Goal: Task Accomplishment & Management: Complete application form

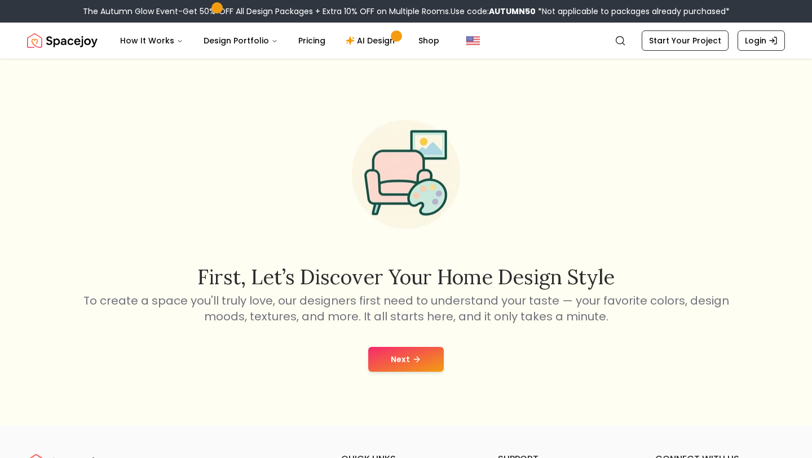
click at [414, 356] on icon at bounding box center [416, 359] width 9 height 9
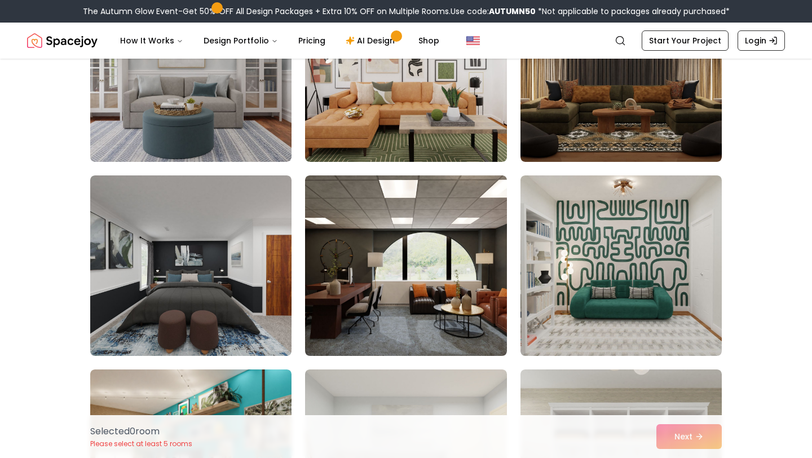
scroll to position [196, 0]
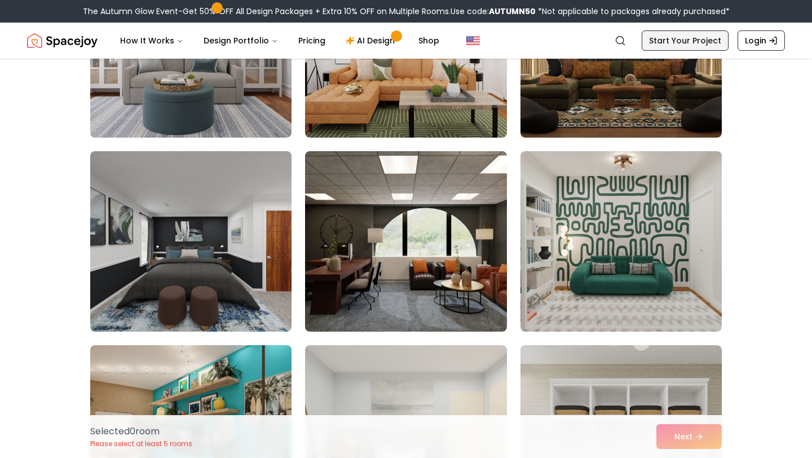
click at [705, 39] on link "Start Your Project" at bounding box center [684, 40] width 87 height 20
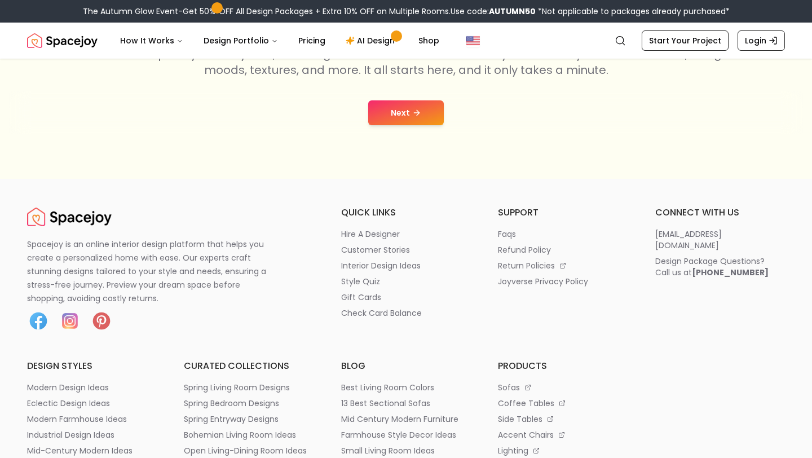
scroll to position [260, 0]
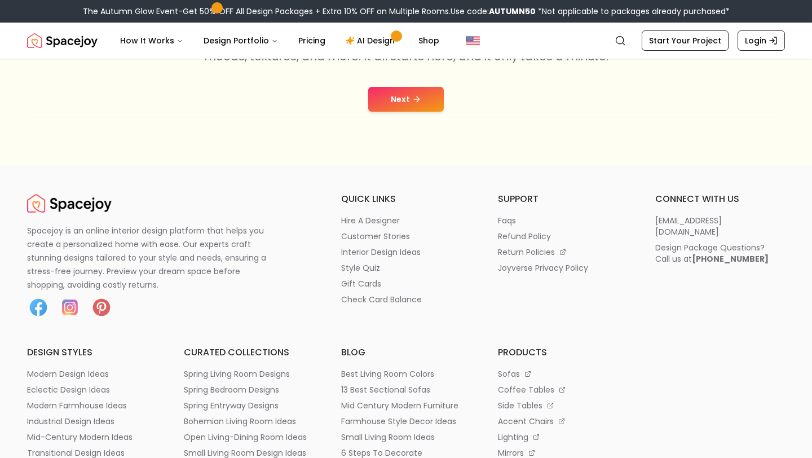
click at [421, 98] on button "Next" at bounding box center [406, 99] width 76 height 25
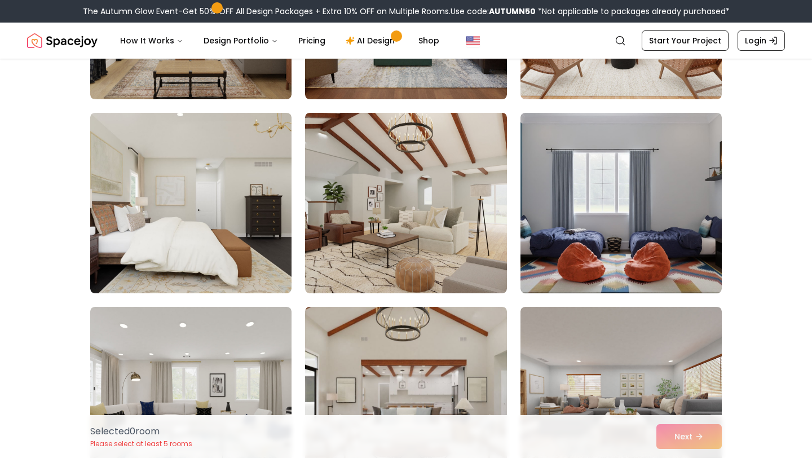
scroll to position [3148, 0]
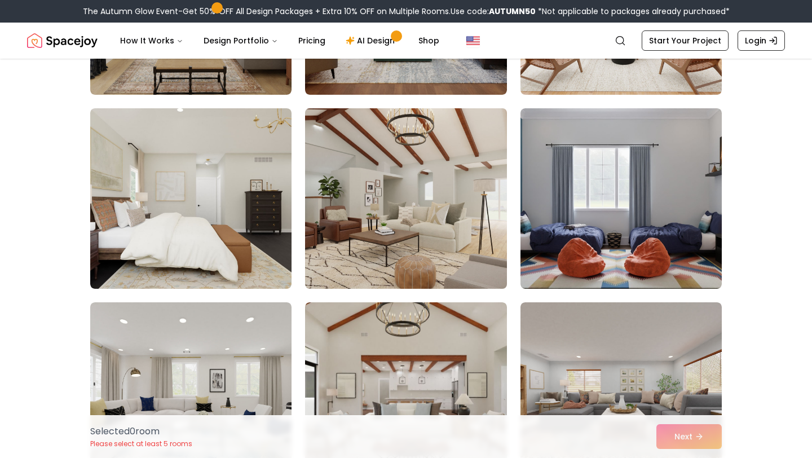
click at [444, 220] on img at bounding box center [405, 198] width 211 height 189
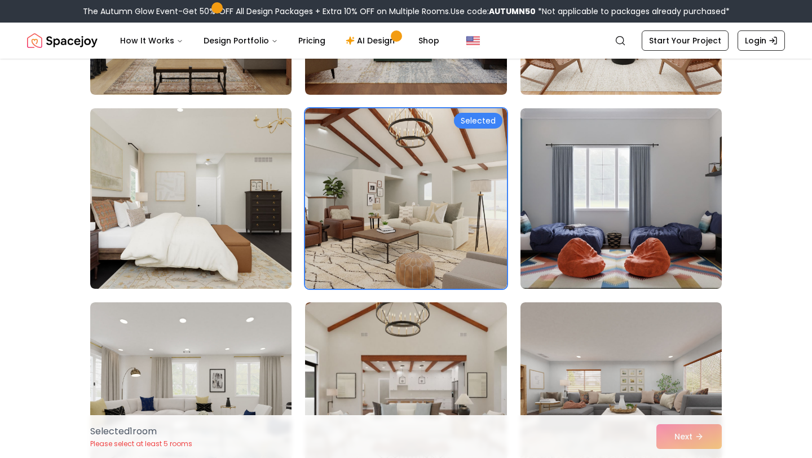
click at [677, 430] on div "Selected 1 room Please select at least 5 rooms Next" at bounding box center [405, 436] width 649 height 43
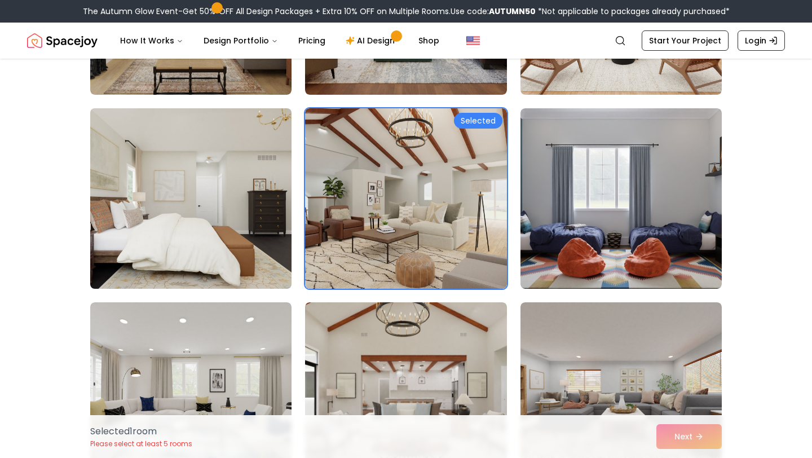
click at [224, 246] on img at bounding box center [190, 198] width 211 height 189
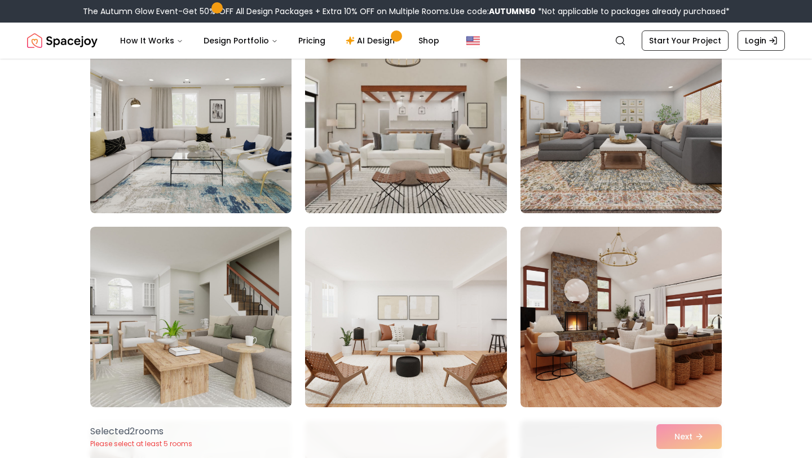
scroll to position [3438, 0]
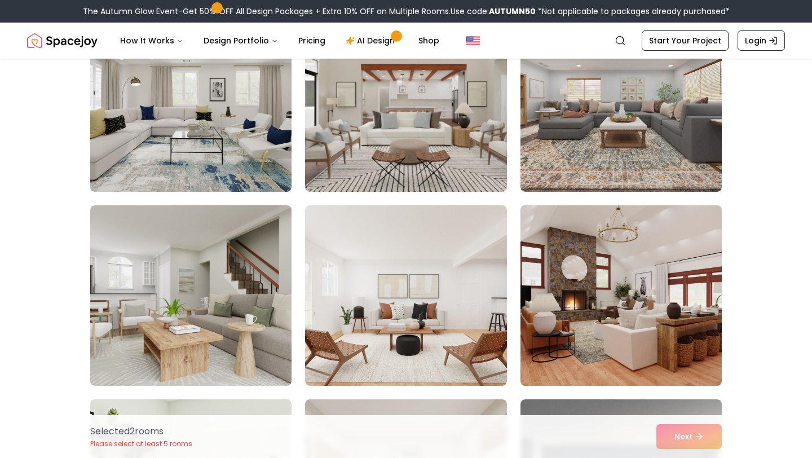
click at [614, 251] on img at bounding box center [620, 295] width 211 height 189
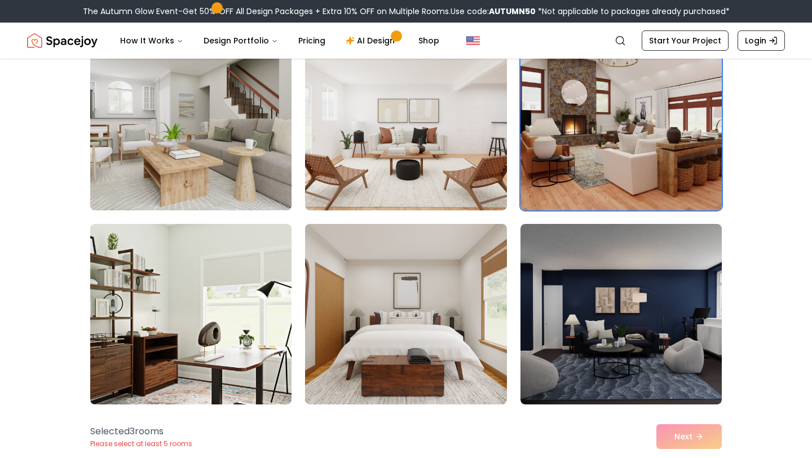
scroll to position [3616, 0]
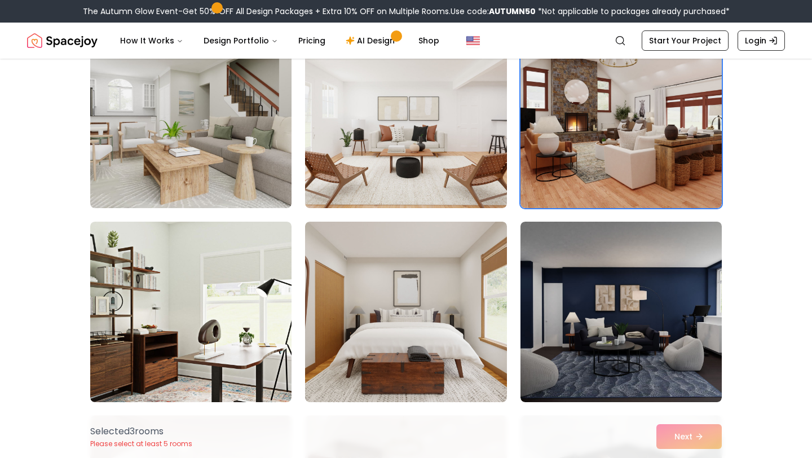
click at [676, 436] on div "Selected 3 room s Please select at least 5 rooms Next" at bounding box center [405, 436] width 649 height 43
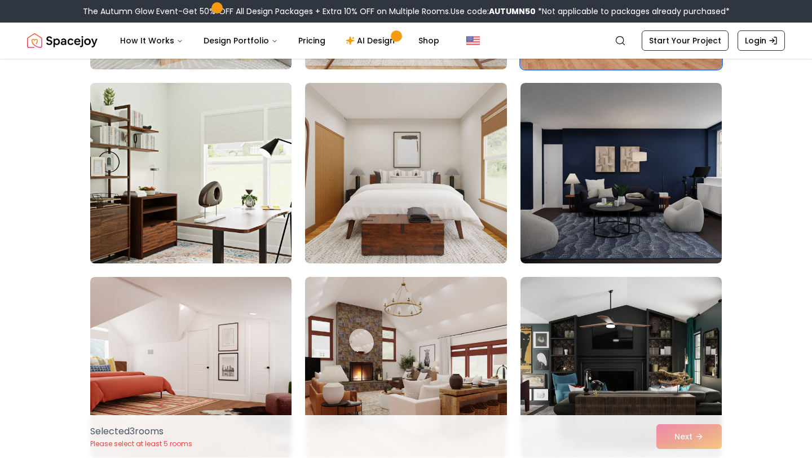
click at [254, 202] on img at bounding box center [190, 172] width 211 height 189
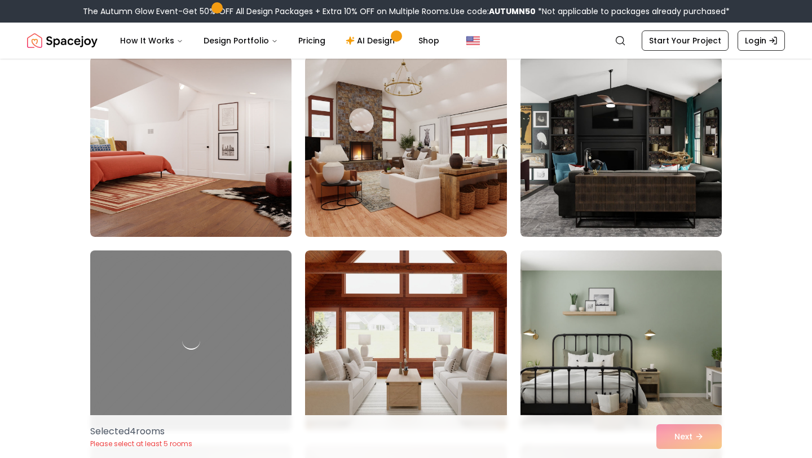
scroll to position [3976, 0]
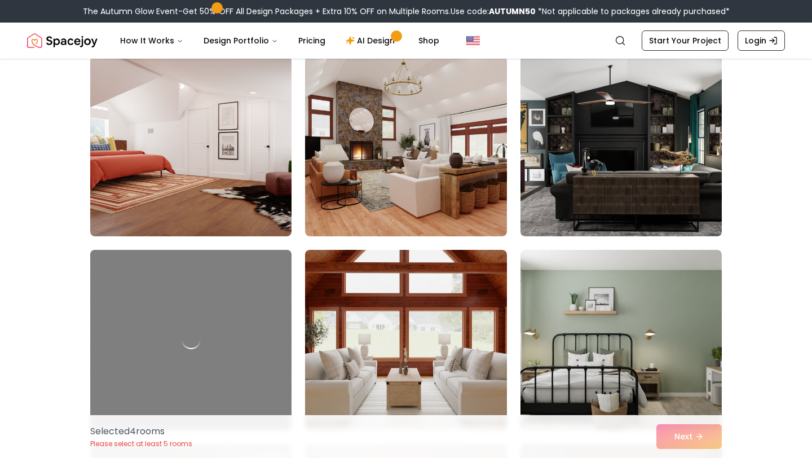
click at [613, 196] on img at bounding box center [620, 145] width 211 height 189
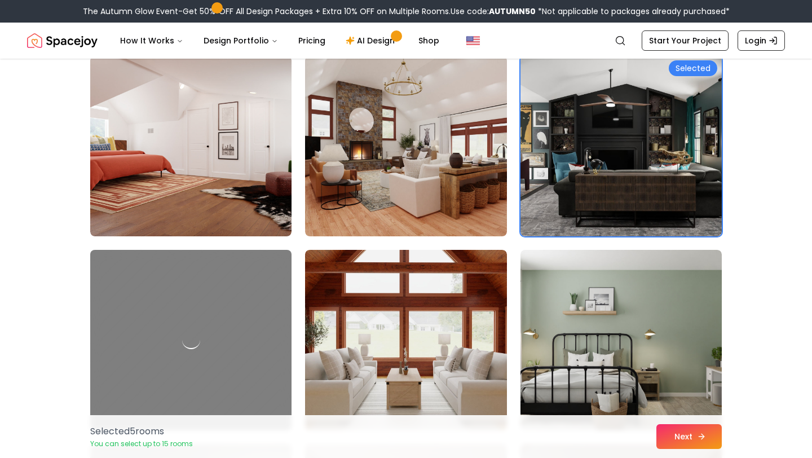
click at [704, 435] on icon at bounding box center [701, 436] width 9 height 9
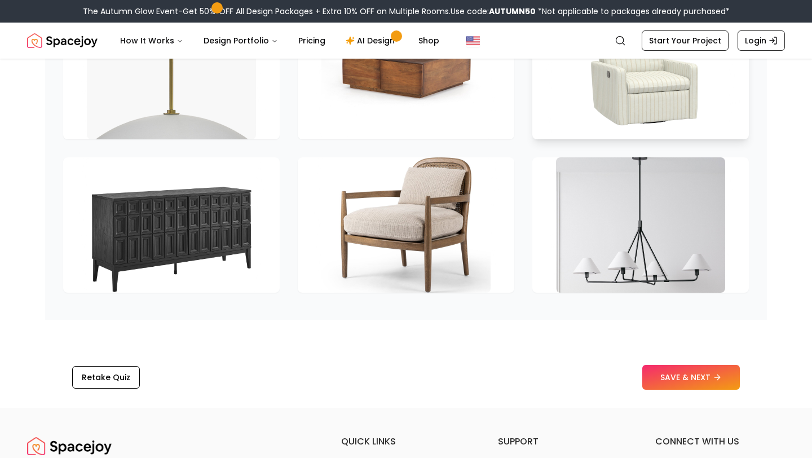
scroll to position [1661, 0]
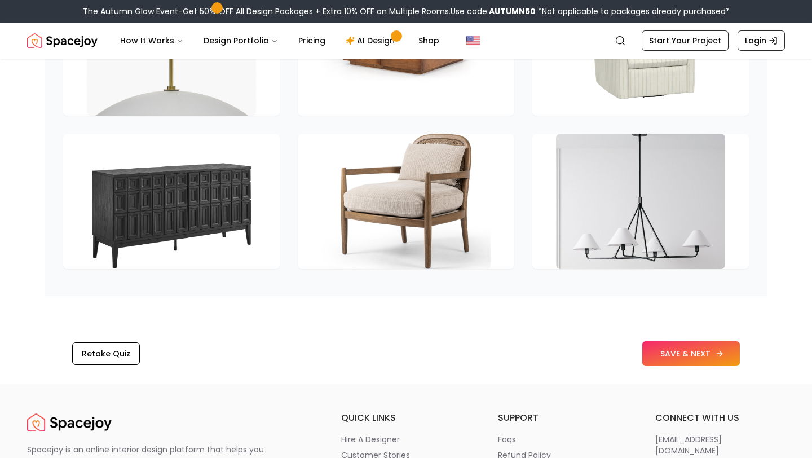
click at [705, 358] on button "SAVE & NEXT" at bounding box center [691, 353] width 98 height 25
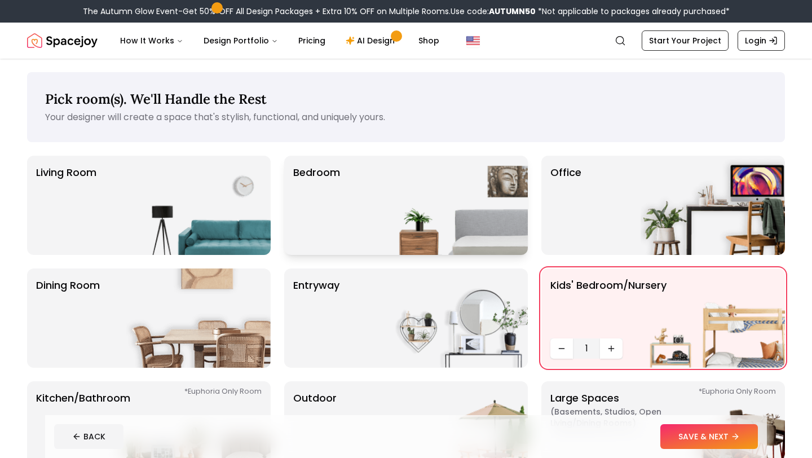
click at [453, 213] on img at bounding box center [455, 205] width 144 height 99
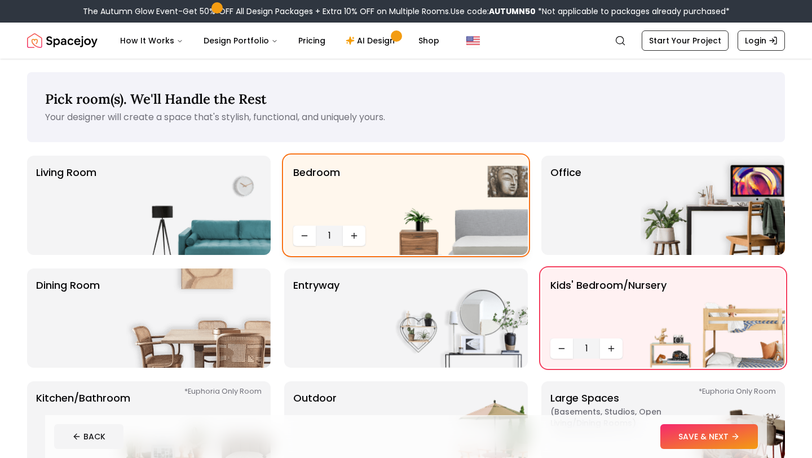
click at [338, 205] on p "Bedroom" at bounding box center [316, 193] width 47 height 56
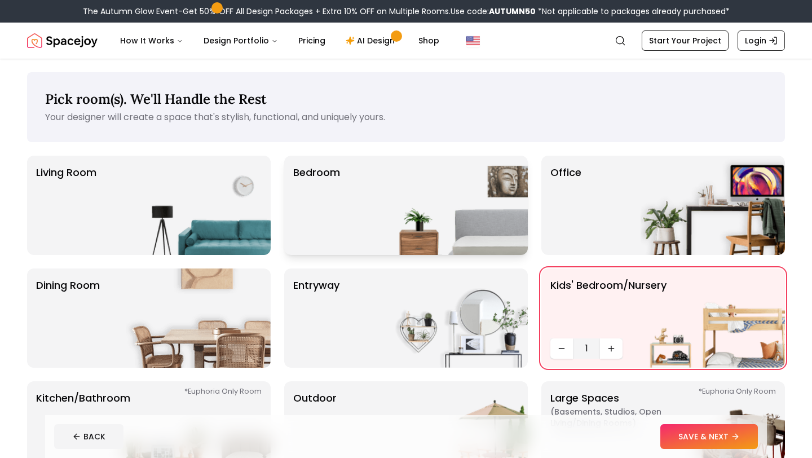
click at [352, 194] on div "Bedroom" at bounding box center [406, 205] width 244 height 99
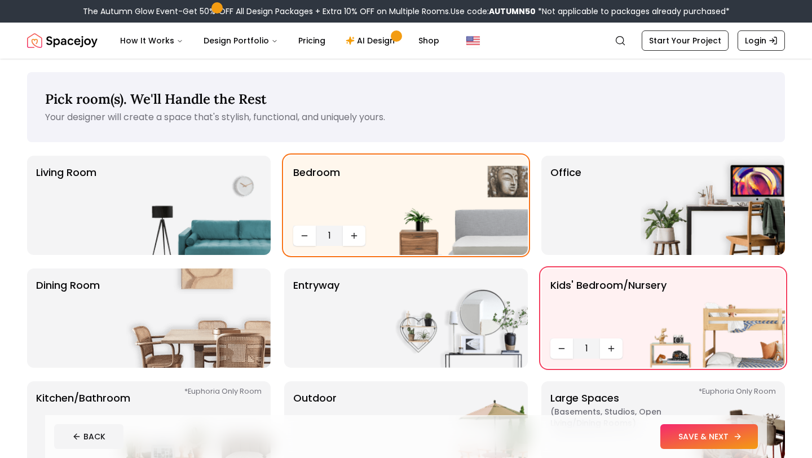
click at [697, 447] on button "SAVE & NEXT" at bounding box center [709, 436] width 98 height 25
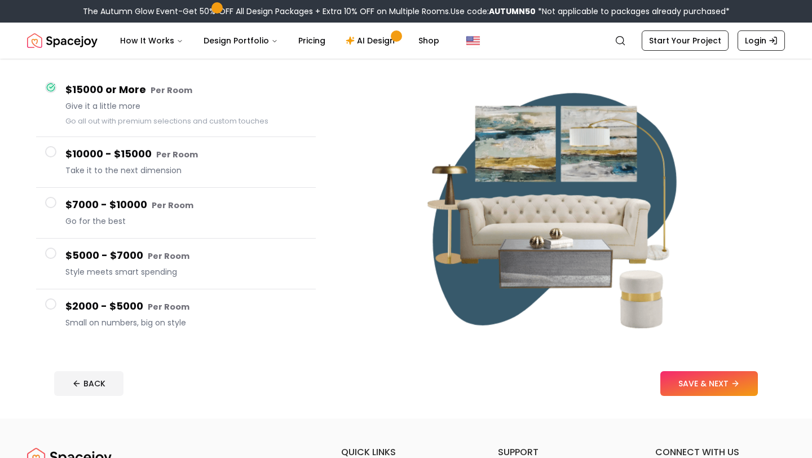
scroll to position [94, 0]
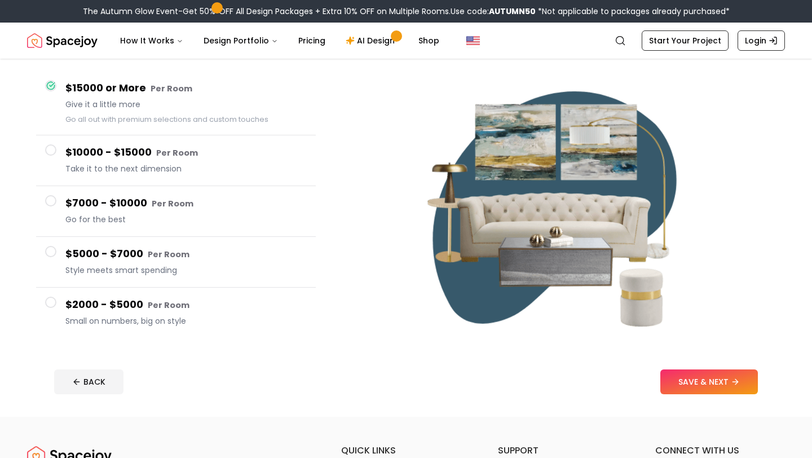
click at [738, 377] on icon at bounding box center [735, 381] width 9 height 9
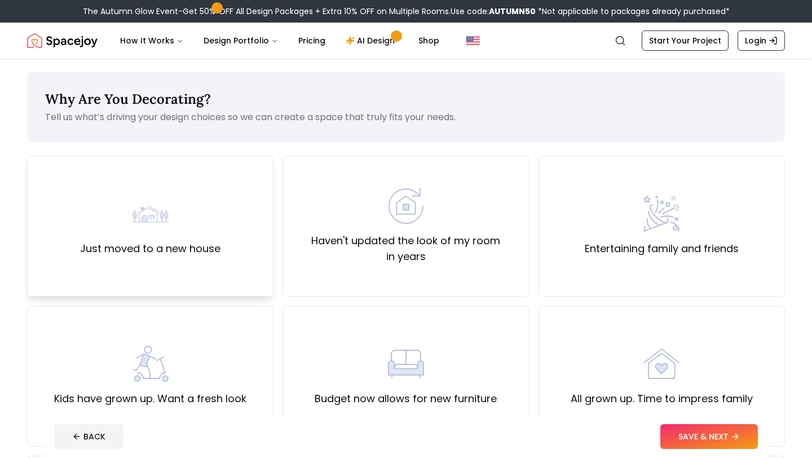
click at [192, 211] on div "Just moved to a new house" at bounding box center [150, 226] width 140 height 61
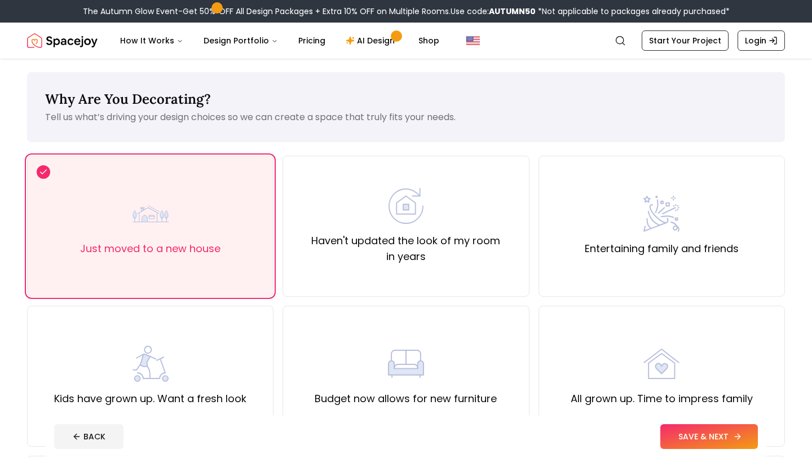
click at [706, 443] on button "SAVE & NEXT" at bounding box center [709, 436] width 98 height 25
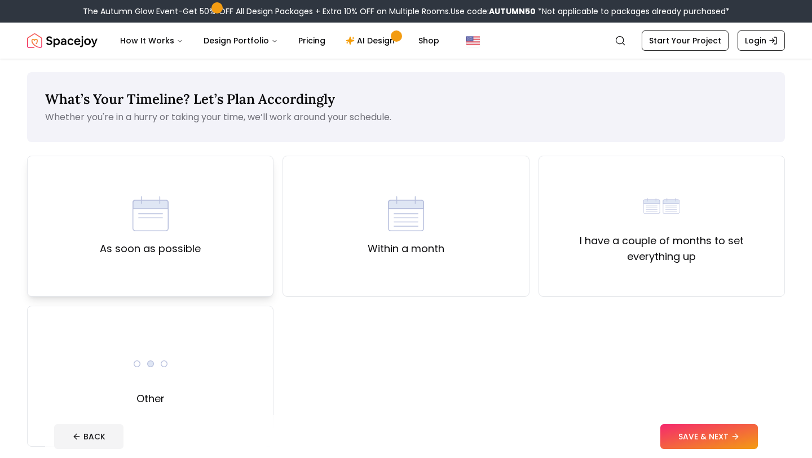
click at [191, 251] on label "As soon as possible" at bounding box center [150, 249] width 101 height 16
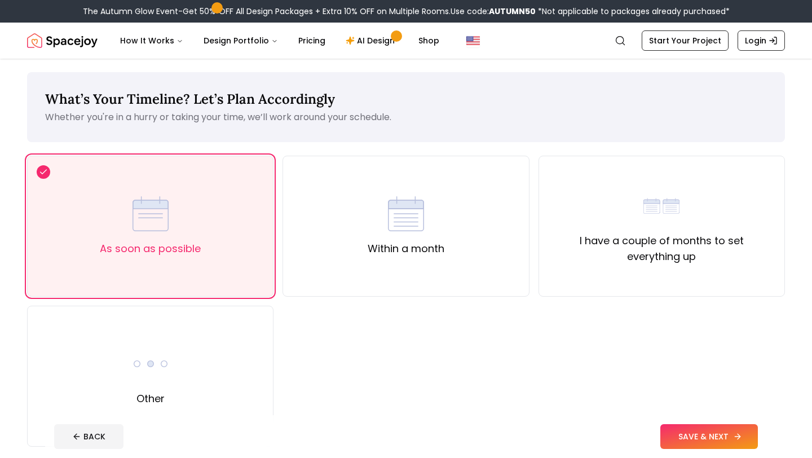
click at [729, 433] on button "SAVE & NEXT" at bounding box center [709, 436] width 98 height 25
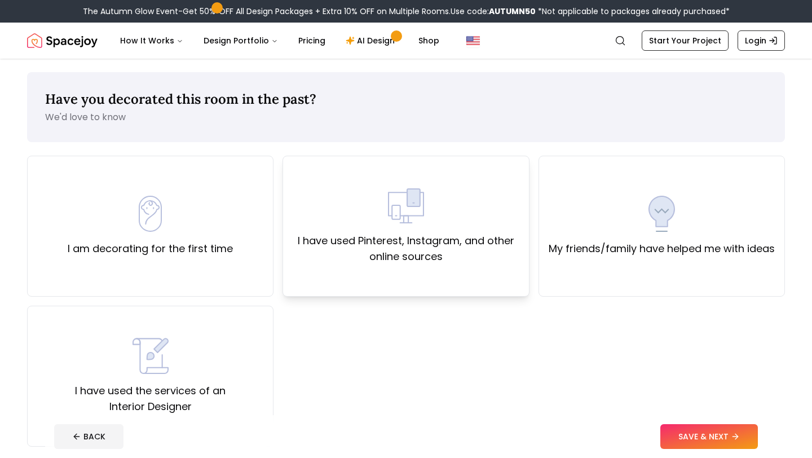
click at [371, 243] on label "I have used Pinterest, Instagram, and other online sources" at bounding box center [405, 249] width 227 height 32
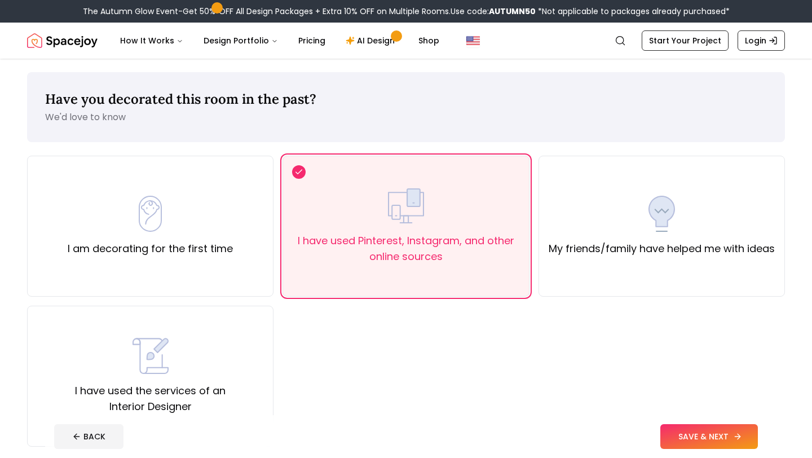
click at [677, 427] on button "SAVE & NEXT" at bounding box center [709, 436] width 98 height 25
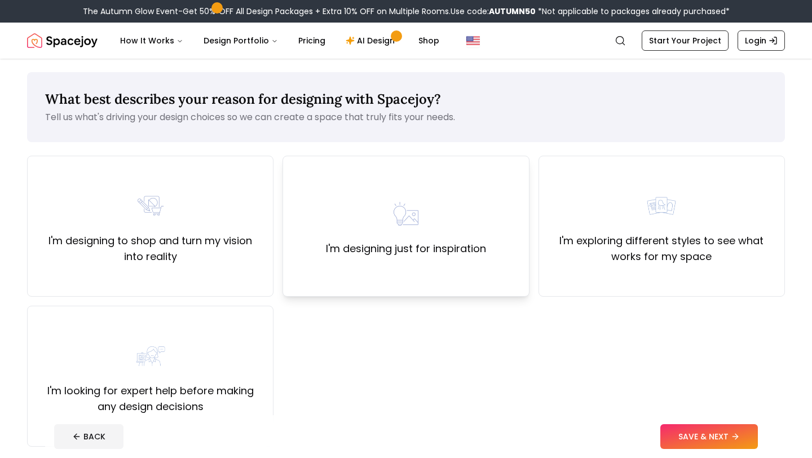
click at [408, 265] on div "I'm designing just for inspiration" at bounding box center [405, 226] width 246 height 141
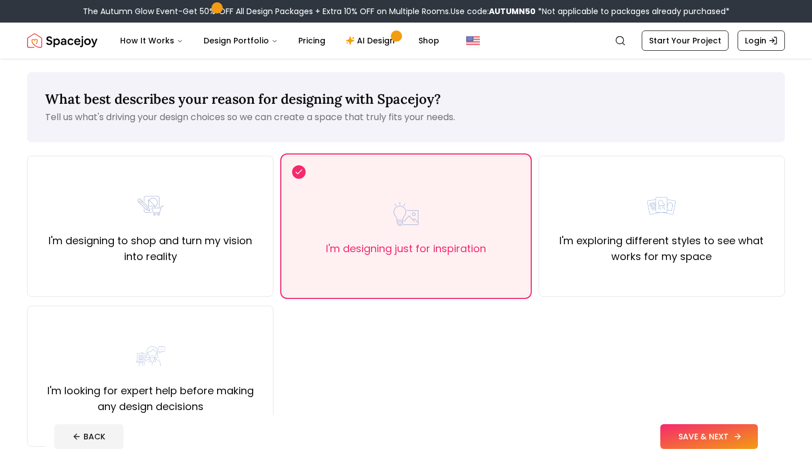
click at [738, 428] on button "SAVE & NEXT" at bounding box center [709, 436] width 98 height 25
